Goal: Information Seeking & Learning: Learn about a topic

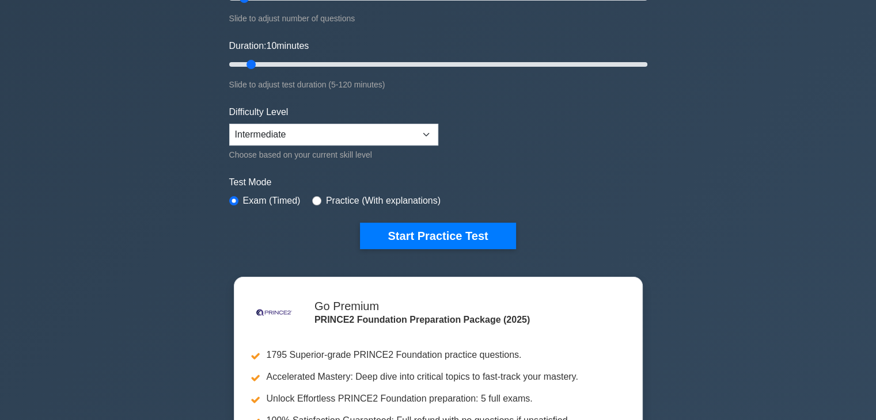
scroll to position [230, 0]
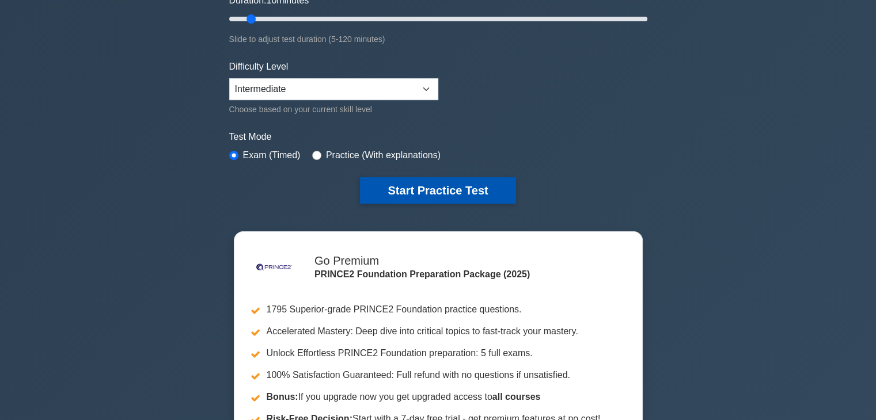
click at [492, 191] on button "Start Practice Test" at bounding box center [437, 190] width 155 height 26
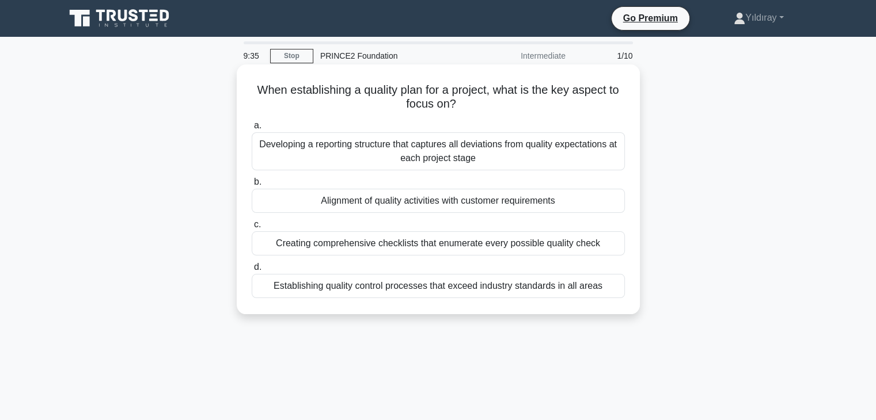
click at [555, 203] on div "Alignment of quality activities with customer requirements" at bounding box center [438, 201] width 373 height 24
click at [252, 186] on input "b. Alignment of quality activities with customer requirements" at bounding box center [252, 182] width 0 height 7
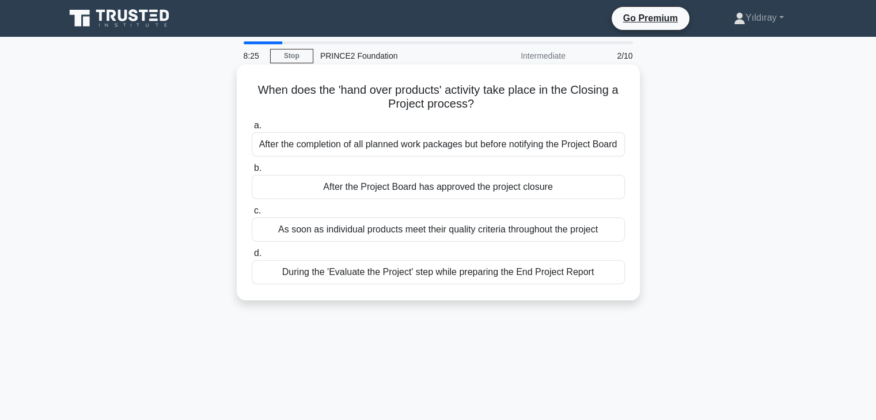
click at [534, 190] on div "After the Project Board has approved the project closure" at bounding box center [438, 187] width 373 height 24
click at [252, 172] on input "b. After the Project Board has approved the project closure" at bounding box center [252, 168] width 0 height 7
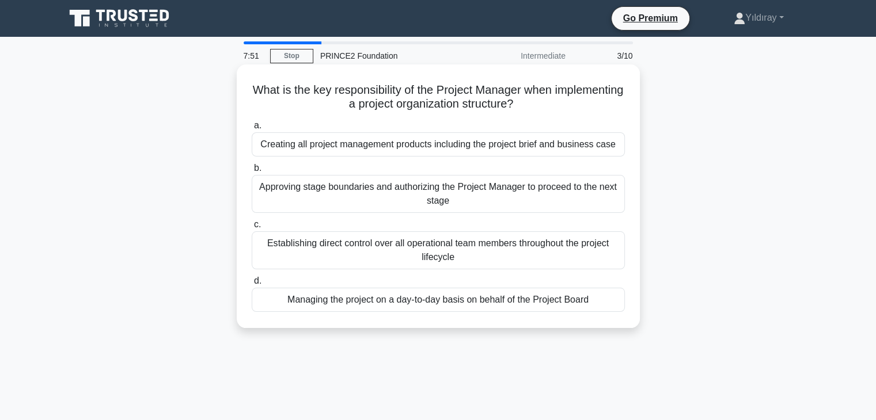
click at [548, 298] on div "Managing the project on a day-to-day basis on behalf of the Project Board" at bounding box center [438, 300] width 373 height 24
click at [252, 285] on input "d. Managing the project on a day-to-day basis on behalf of the Project Board" at bounding box center [252, 281] width 0 height 7
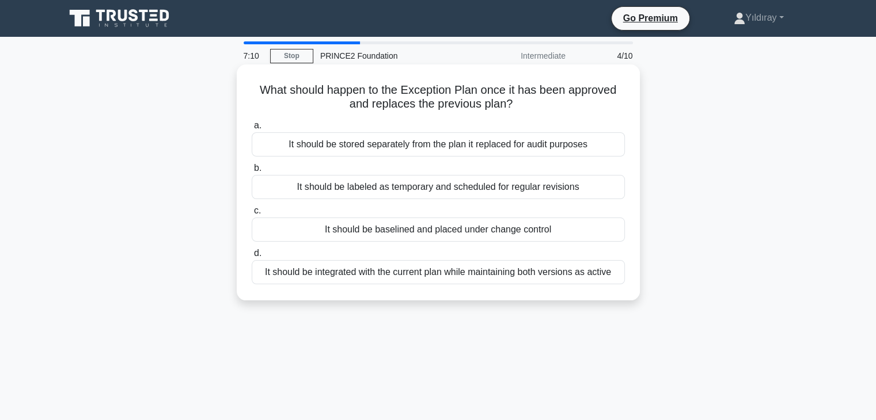
click at [561, 272] on div "It should be integrated with the current plan while maintaining both versions a…" at bounding box center [438, 272] width 373 height 24
click at [252, 257] on input "d. It should be integrated with the current plan while maintaining both version…" at bounding box center [252, 253] width 0 height 7
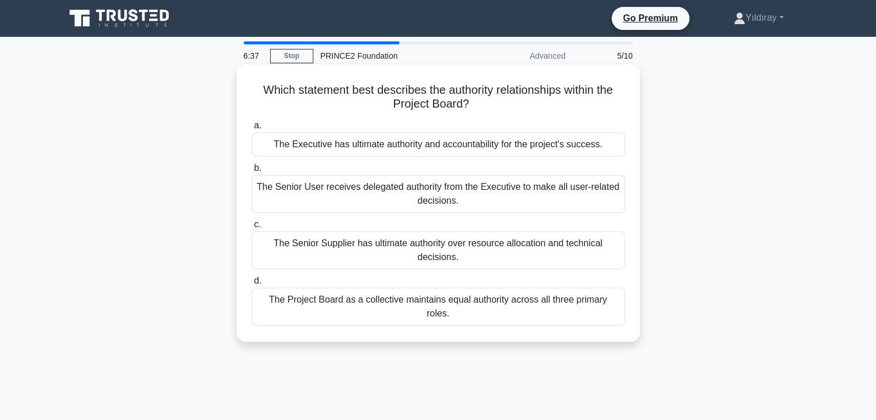
click at [599, 150] on div "The Executive has ultimate authority and accountability for the project's succe…" at bounding box center [438, 144] width 373 height 24
click at [252, 130] on input "a. The Executive has ultimate authority and accountability for the project's su…" at bounding box center [252, 125] width 0 height 7
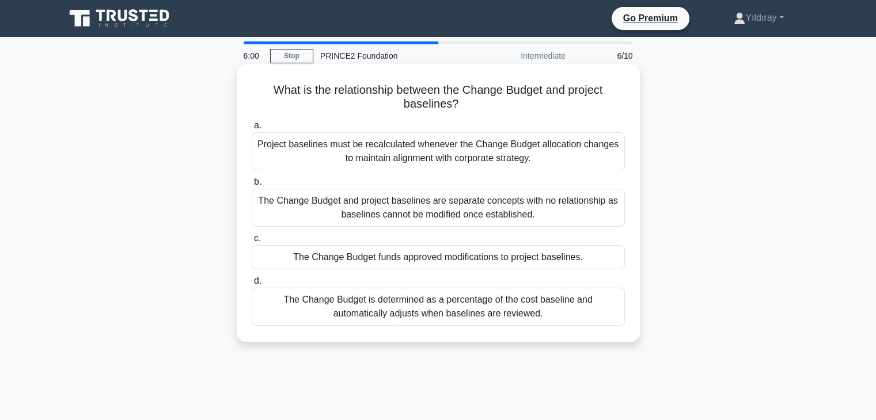
click at [587, 257] on div "The Change Budget funds approved modifications to project baselines." at bounding box center [438, 257] width 373 height 24
click at [252, 242] on input "c. The Change Budget funds approved modifications to project baselines." at bounding box center [252, 238] width 0 height 7
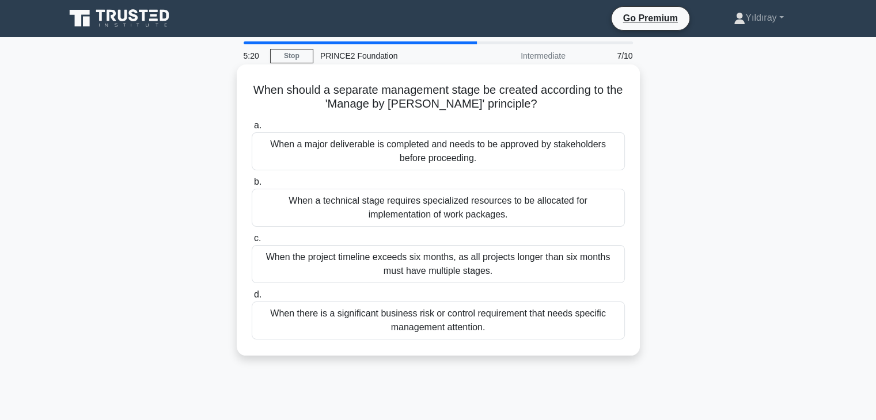
click at [555, 309] on div "When there is a significant business risk or control requirement that needs spe…" at bounding box center [438, 321] width 373 height 38
click at [252, 299] on input "d. When there is a significant business risk or control requirement that needs …" at bounding box center [252, 294] width 0 height 7
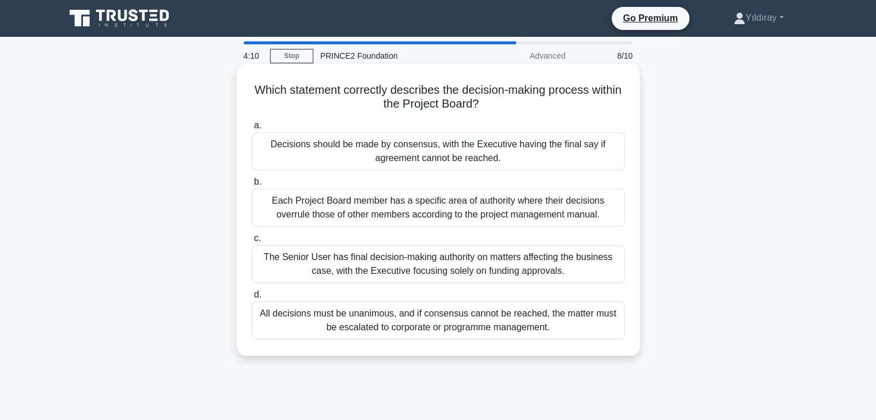
click at [583, 148] on div "Decisions should be made by consensus, with the Executive having the final say …" at bounding box center [438, 151] width 373 height 38
click at [252, 130] on input "a. Decisions should be made by consensus, with the Executive having the final s…" at bounding box center [252, 125] width 0 height 7
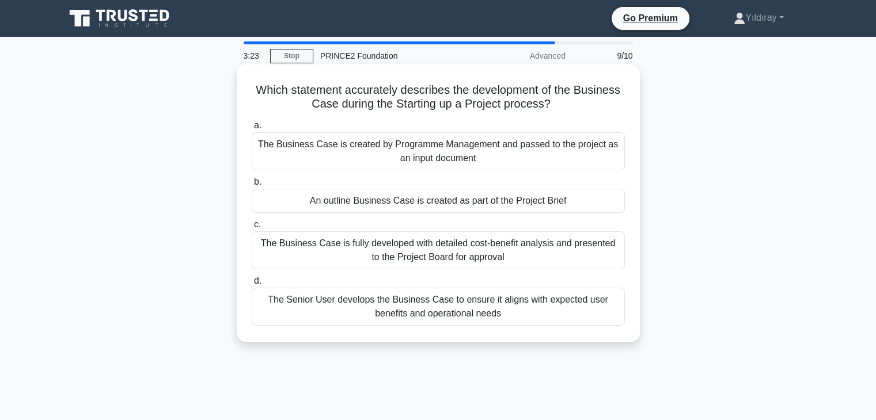
click at [590, 157] on div "The Business Case is created by Programme Management and passed to the project …" at bounding box center [438, 151] width 373 height 38
click at [252, 130] on input "a. The Business Case is created by Programme Management and passed to the proje…" at bounding box center [252, 125] width 0 height 7
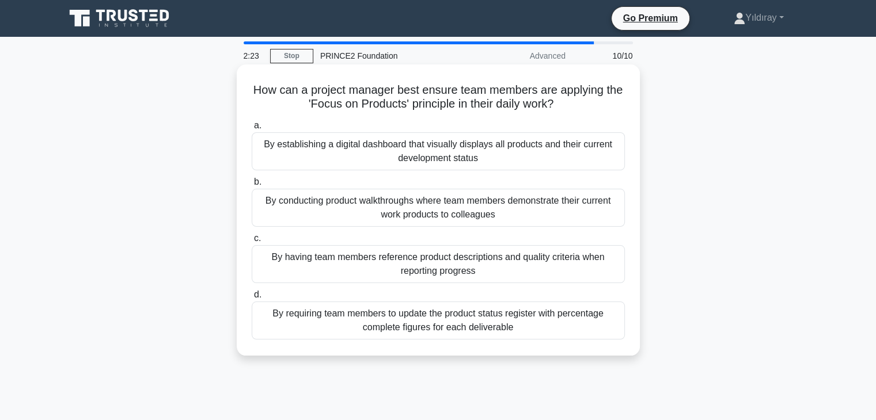
click at [587, 163] on div "By establishing a digital dashboard that visually displays all products and the…" at bounding box center [438, 151] width 373 height 38
click at [252, 130] on input "a. By establishing a digital dashboard that visually displays all products and …" at bounding box center [252, 125] width 0 height 7
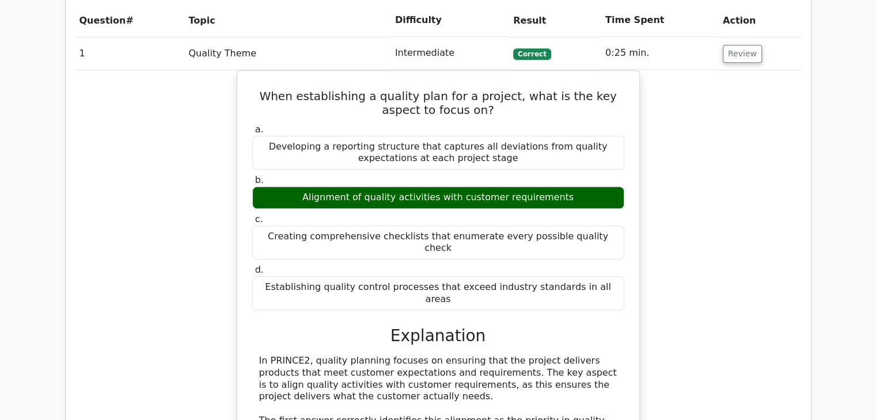
scroll to position [967, 0]
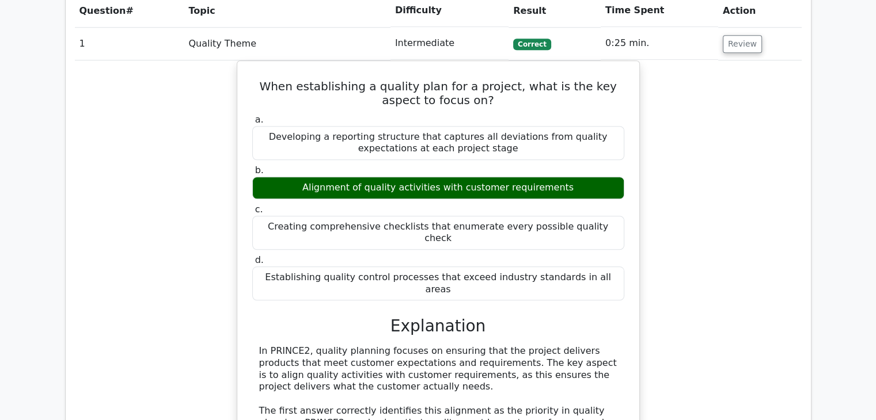
click at [719, 230] on div "When establishing a quality plan for a project, what is the key aspect to focus…" at bounding box center [438, 365] width 727 height 610
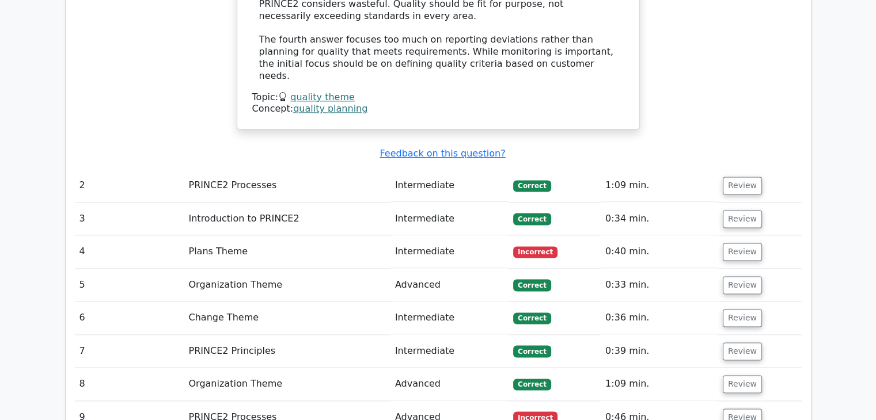
scroll to position [1497, 0]
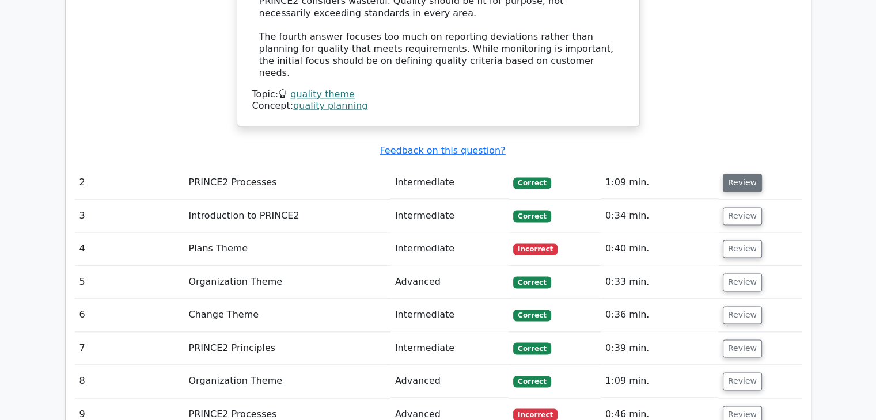
click at [734, 174] on button "Review" at bounding box center [742, 183] width 39 height 18
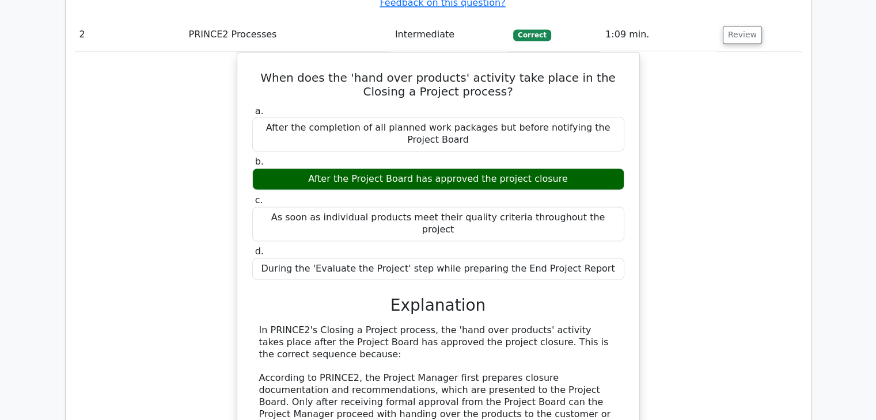
scroll to position [1635, 0]
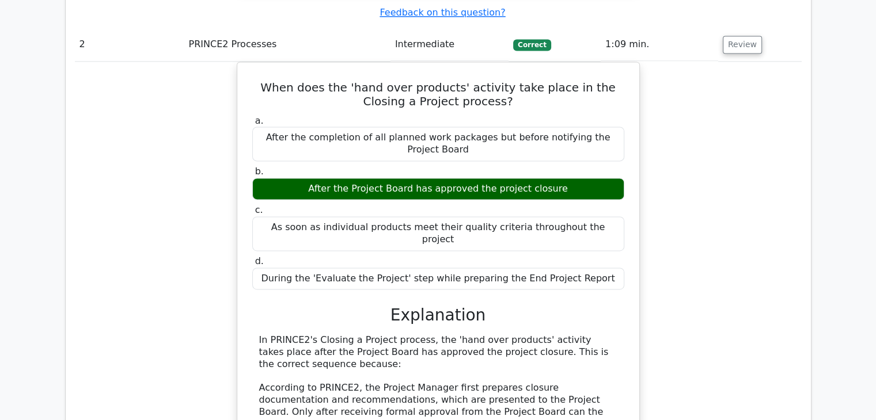
click at [683, 254] on div "When does the 'hand over products' activity take place in the Closing a Project…" at bounding box center [438, 373] width 727 height 622
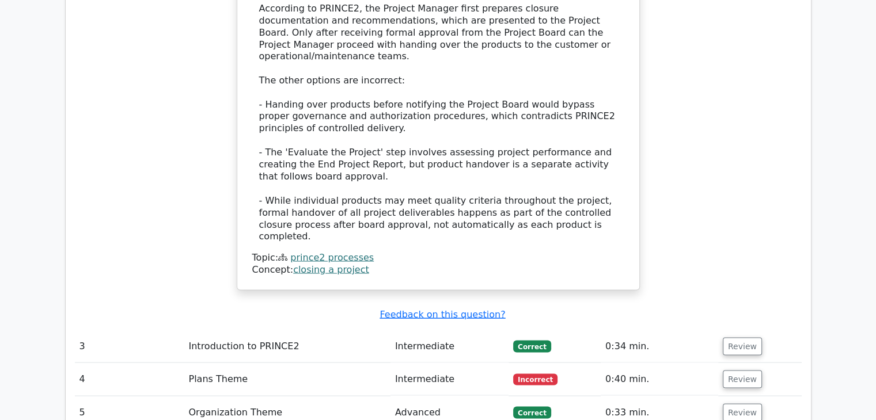
scroll to position [2027, 0]
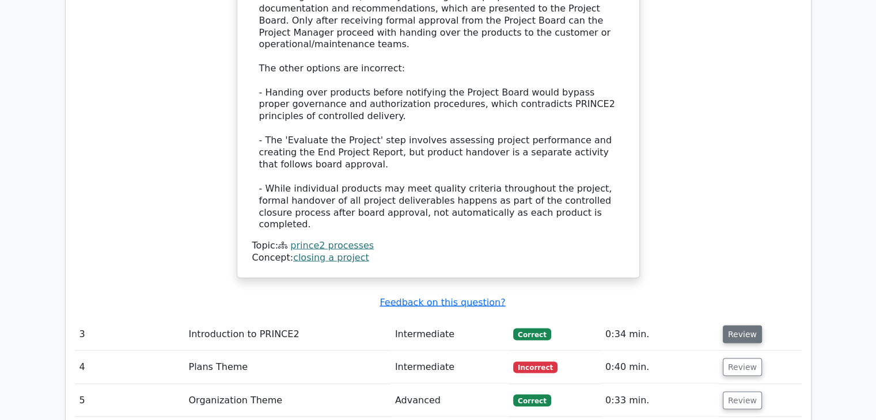
click at [733, 325] on button "Review" at bounding box center [742, 334] width 39 height 18
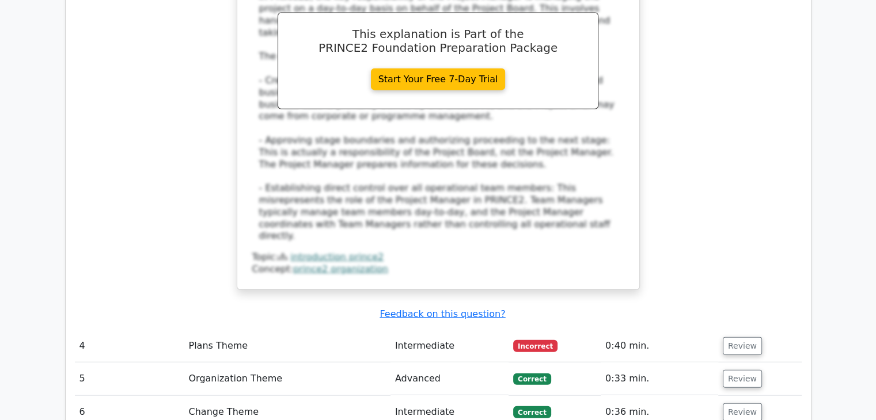
scroll to position [2695, 0]
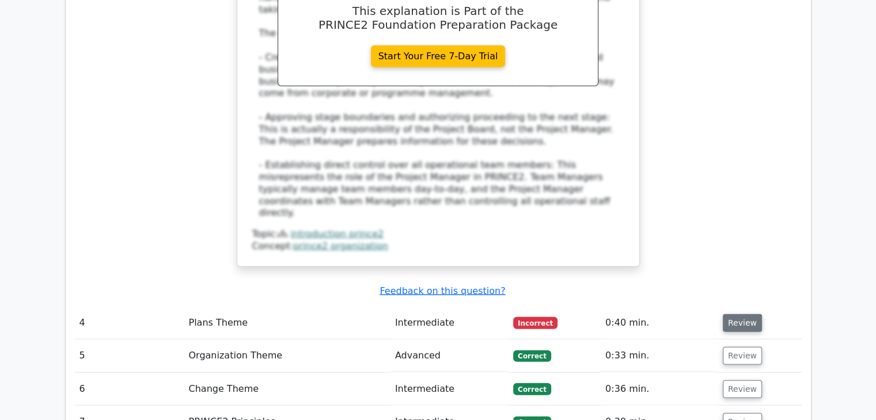
click at [736, 314] on button "Review" at bounding box center [742, 323] width 39 height 18
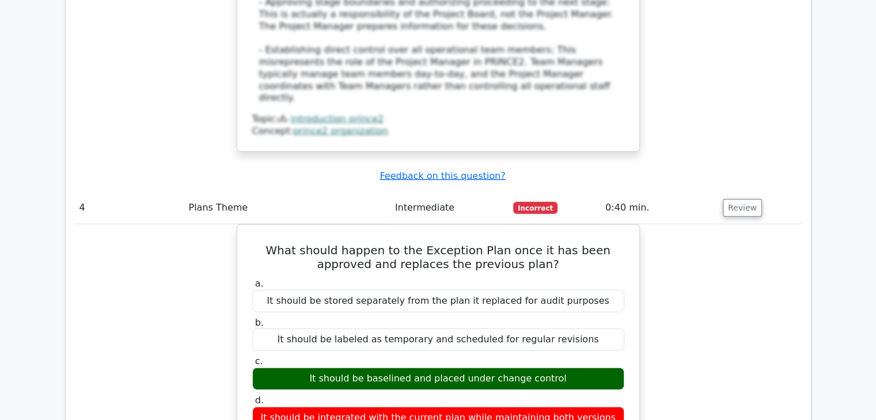
scroll to position [2833, 0]
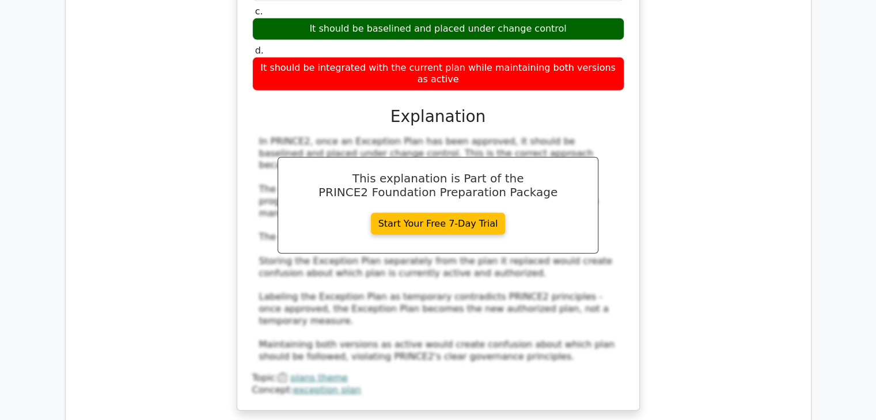
scroll to position [3178, 0]
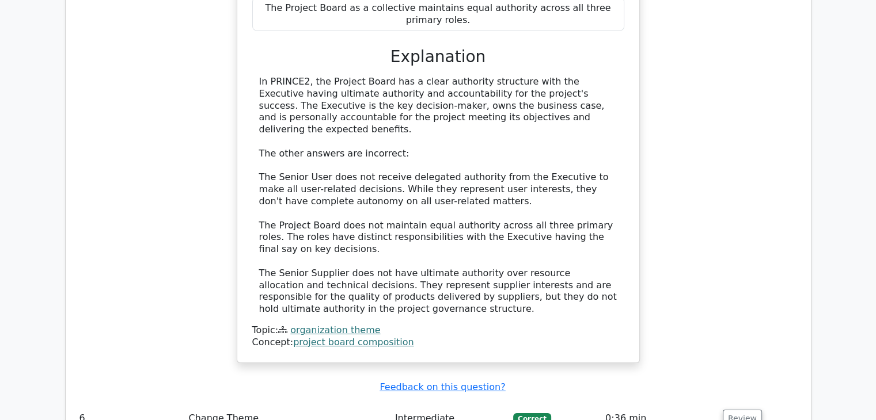
scroll to position [3869, 0]
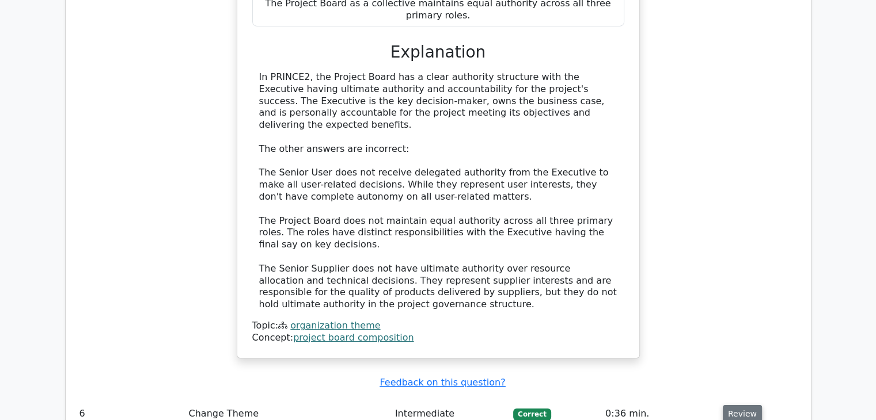
click at [740, 405] on button "Review" at bounding box center [742, 414] width 39 height 18
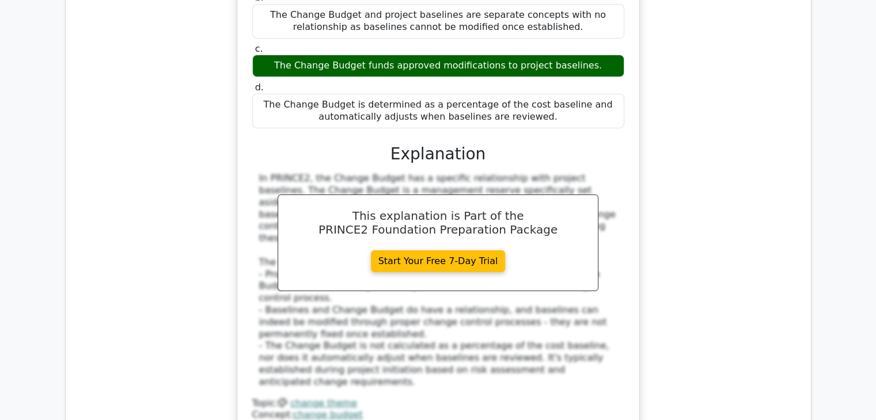
scroll to position [4422, 0]
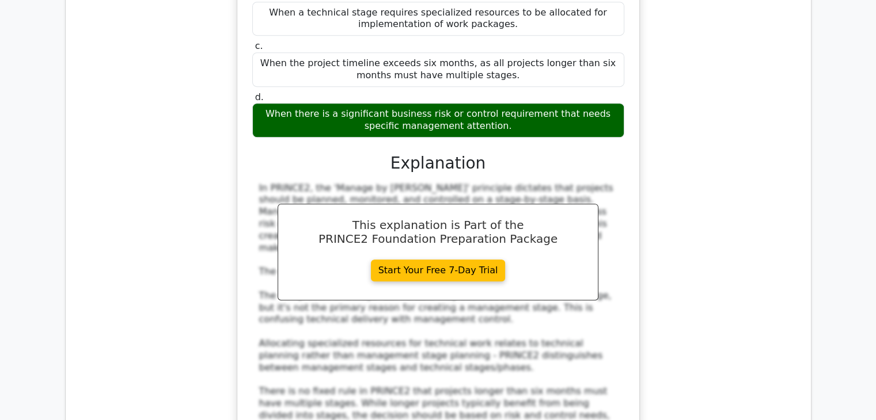
scroll to position [5044, 0]
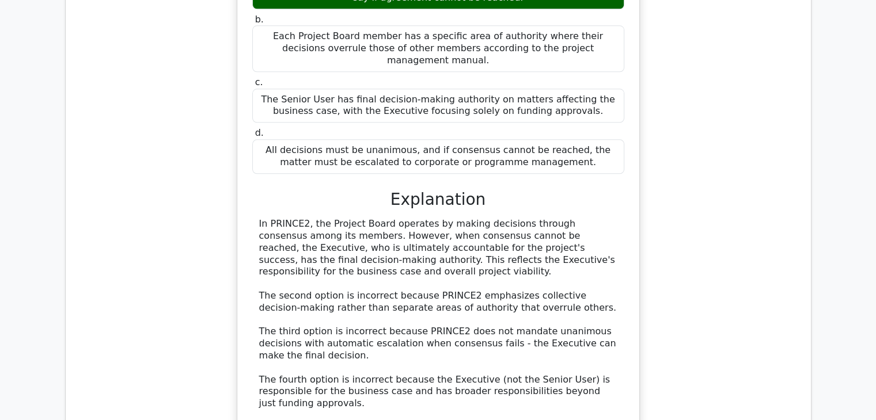
scroll to position [5689, 0]
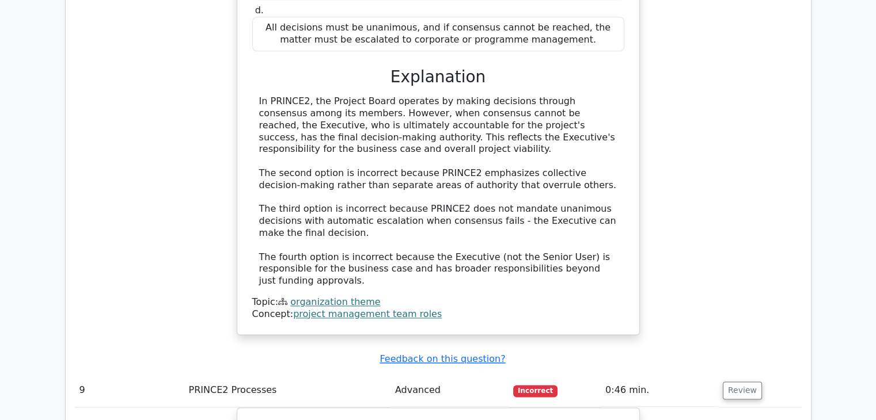
scroll to position [5827, 0]
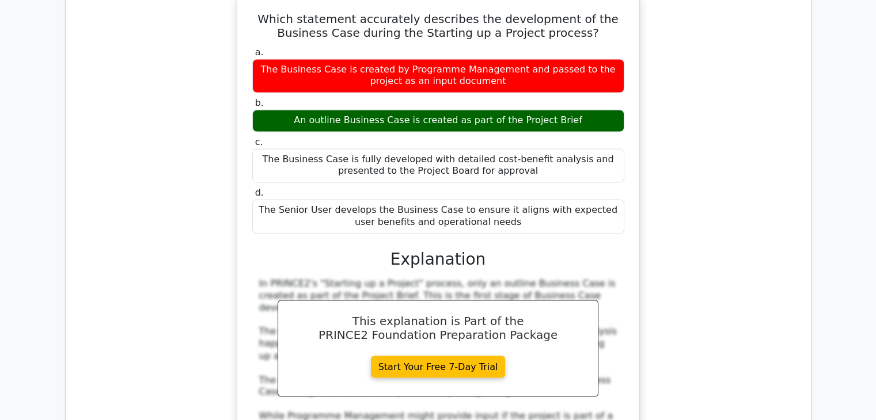
scroll to position [6242, 0]
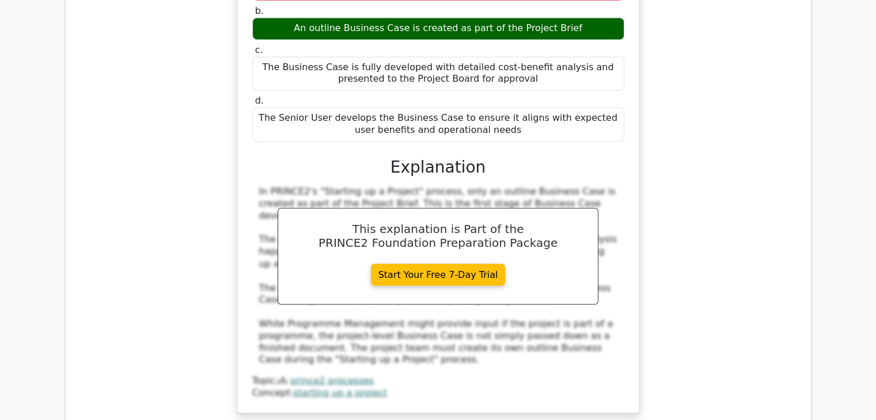
scroll to position [6334, 0]
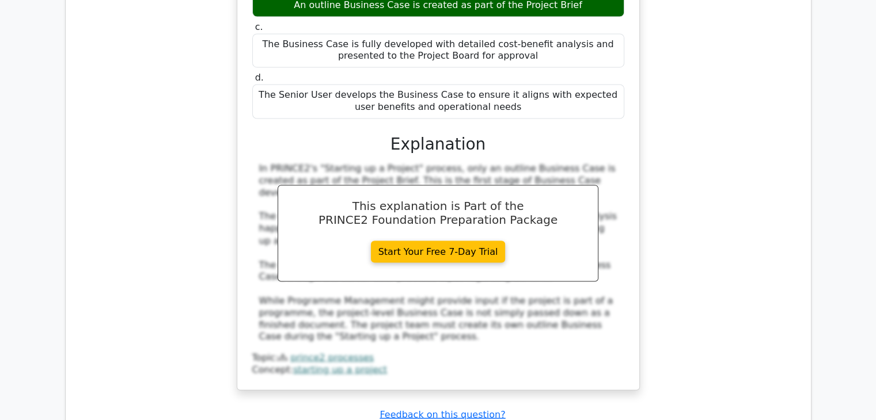
drag, startPoint x: 271, startPoint y: 310, endPoint x: 345, endPoint y: 314, distance: 74.4
drag, startPoint x: 345, startPoint y: 314, endPoint x: 313, endPoint y: 317, distance: 31.8
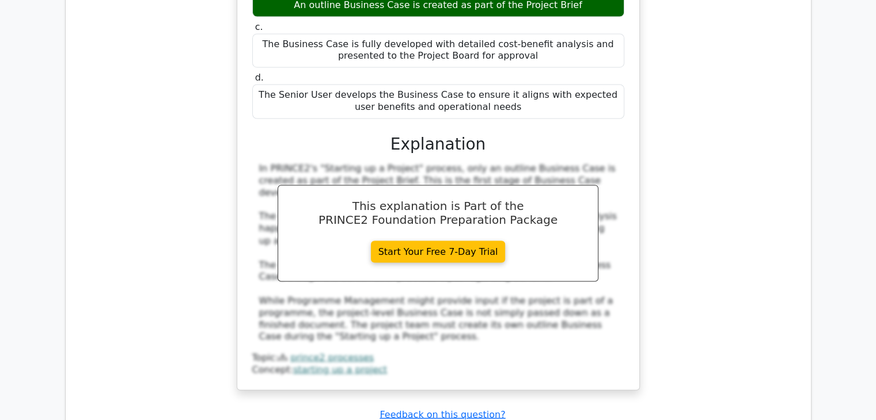
drag, startPoint x: 265, startPoint y: 310, endPoint x: 526, endPoint y: 321, distance: 260.5
copy div "By having team members reference product descriptions and quality criteria when…"
